Goal: Task Accomplishment & Management: Manage account settings

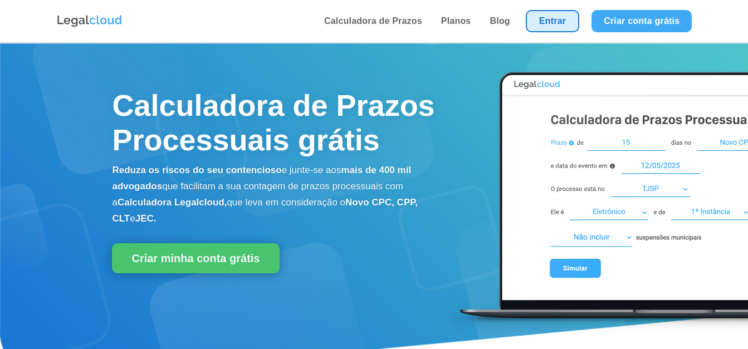
click at [572, 21] on link "Entrar" at bounding box center [552, 21] width 53 height 22
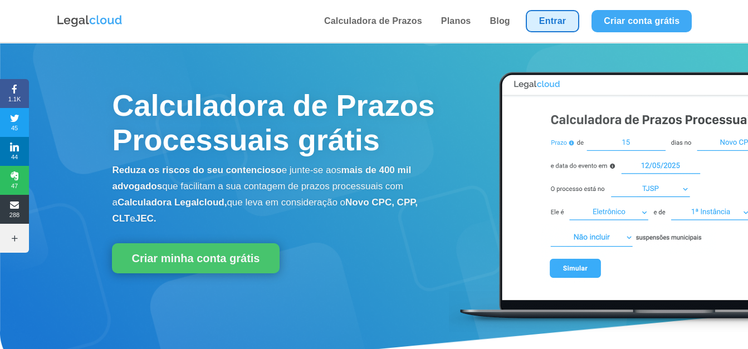
click at [536, 25] on link "Entrar" at bounding box center [552, 21] width 53 height 22
click at [531, 18] on link "Entrar" at bounding box center [552, 21] width 53 height 22
